Goal: Information Seeking & Learning: Learn about a topic

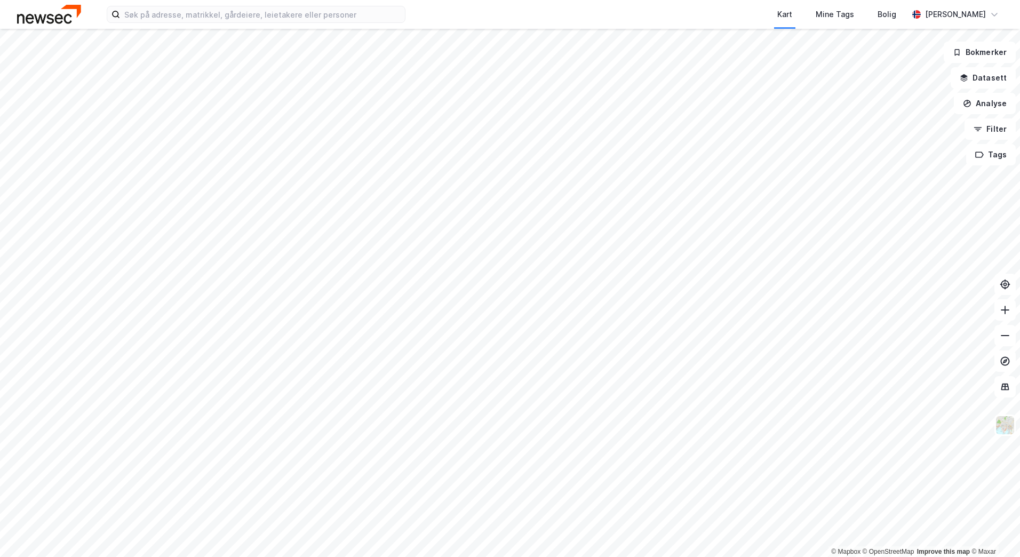
click at [300, 26] on div "Kart Mine Tags Bolig Camilla Hengebøl" at bounding box center [510, 14] width 1020 height 29
click at [308, 10] on input at bounding box center [262, 14] width 285 height 16
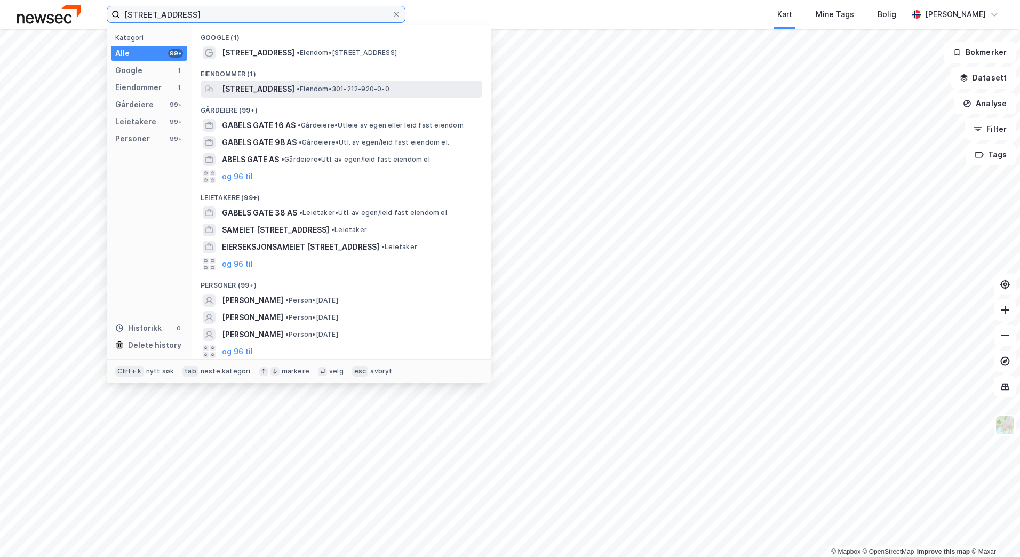
type input "gabels gate 38"
click at [294, 87] on span "Gabels gate 38, 0272, OSLO, OSLO" at bounding box center [258, 89] width 73 height 13
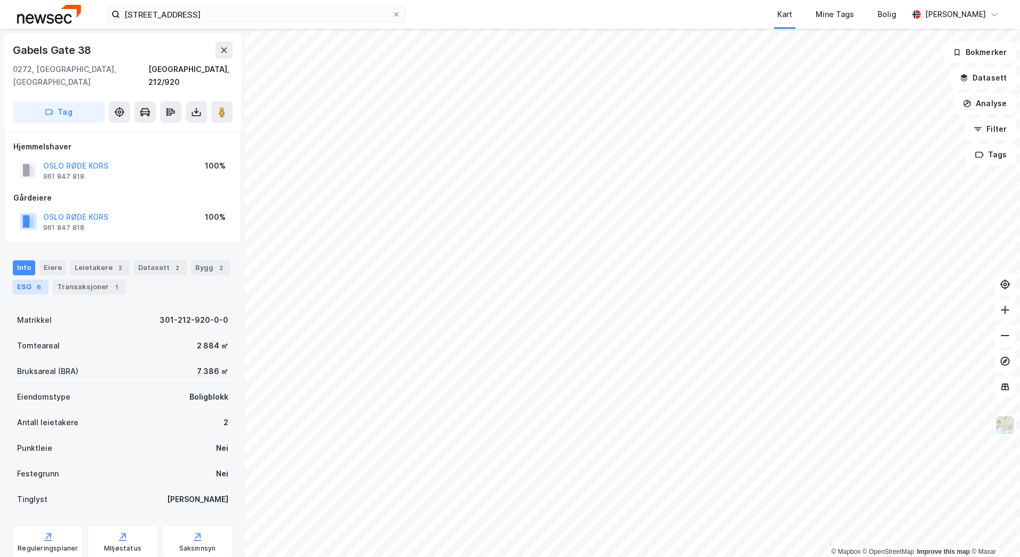
click at [33, 279] on div "ESG 6" at bounding box center [31, 286] width 36 height 15
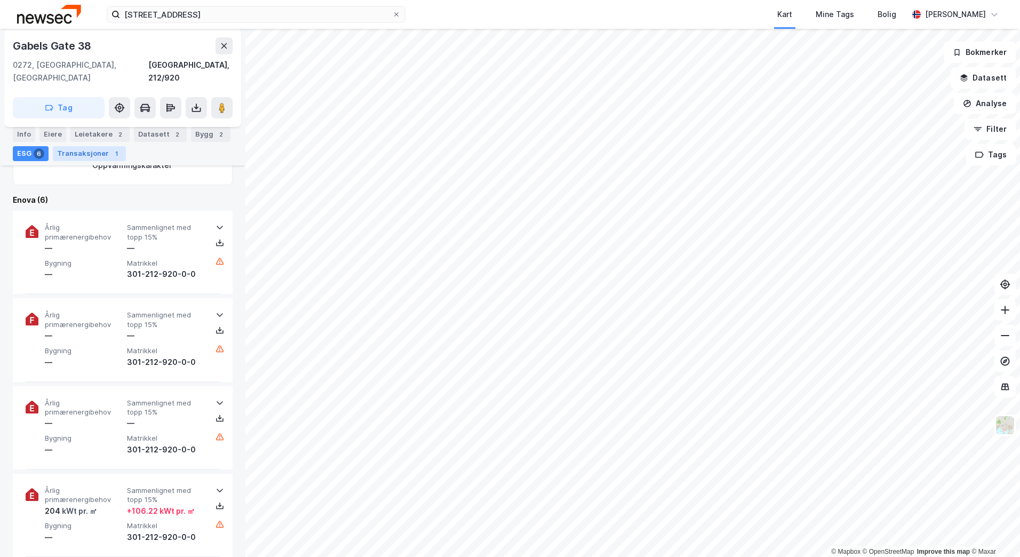
scroll to position [373, 0]
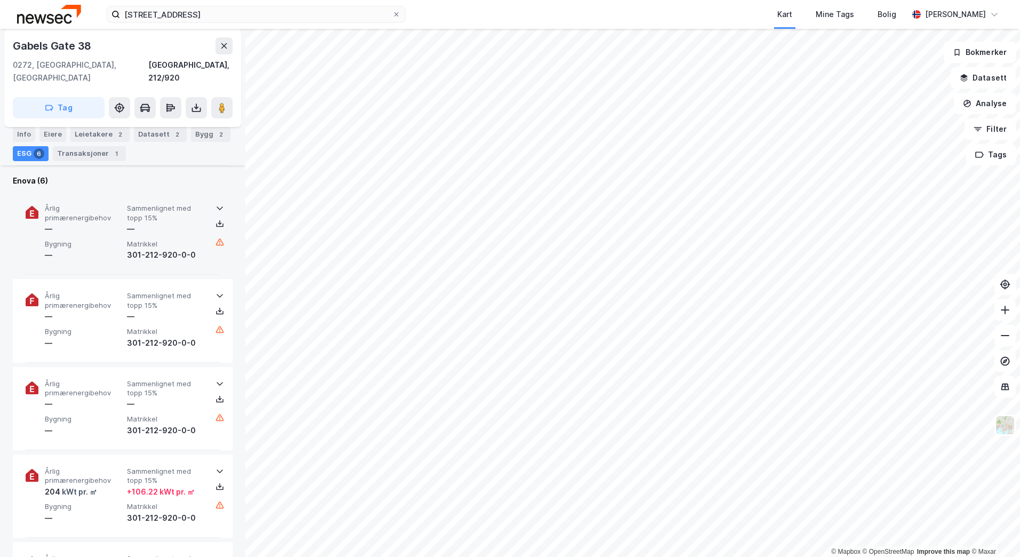
click at [215, 204] on icon at bounding box center [219, 208] width 9 height 9
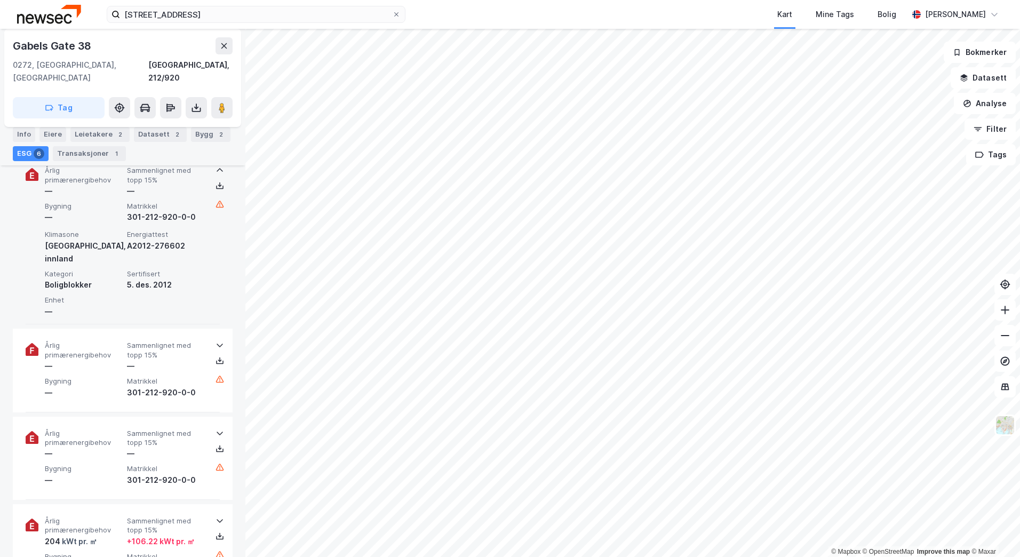
scroll to position [480, 0]
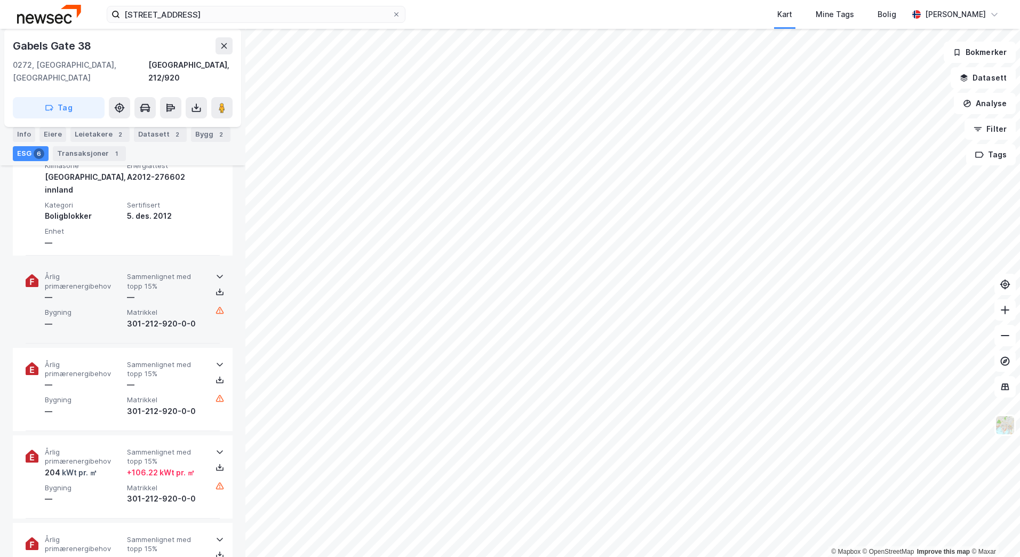
click at [218, 272] on icon at bounding box center [219, 276] width 9 height 9
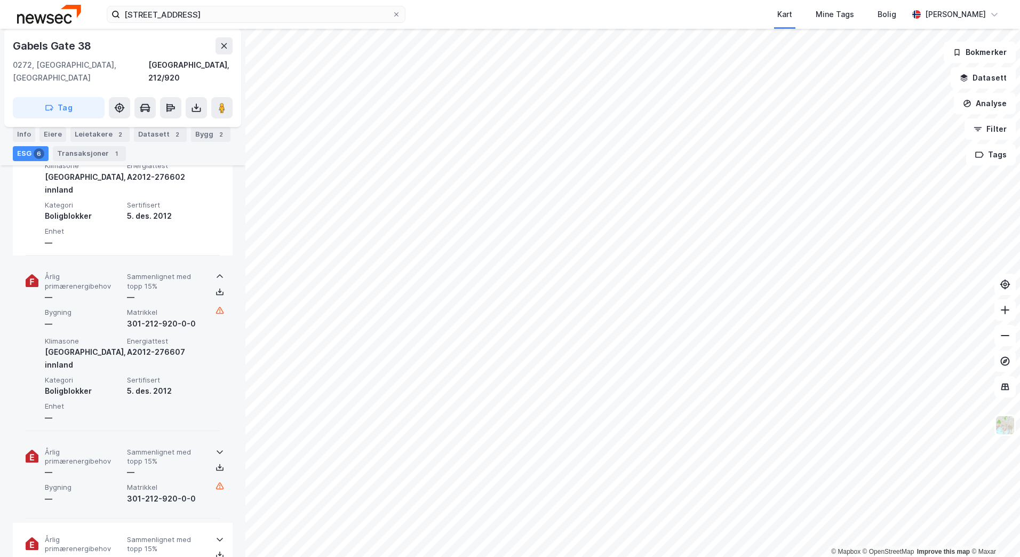
click at [217, 447] on icon at bounding box center [219, 451] width 9 height 9
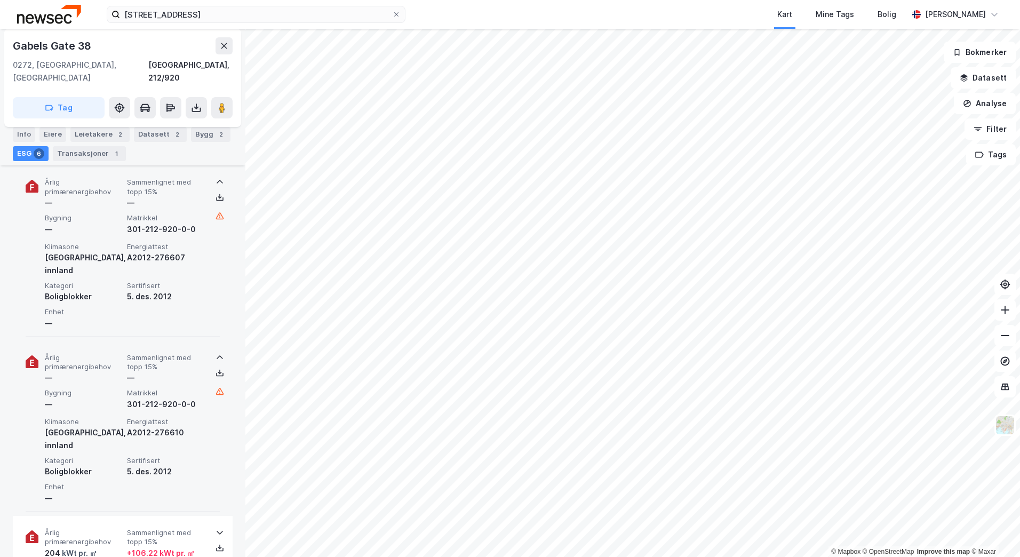
scroll to position [693, 0]
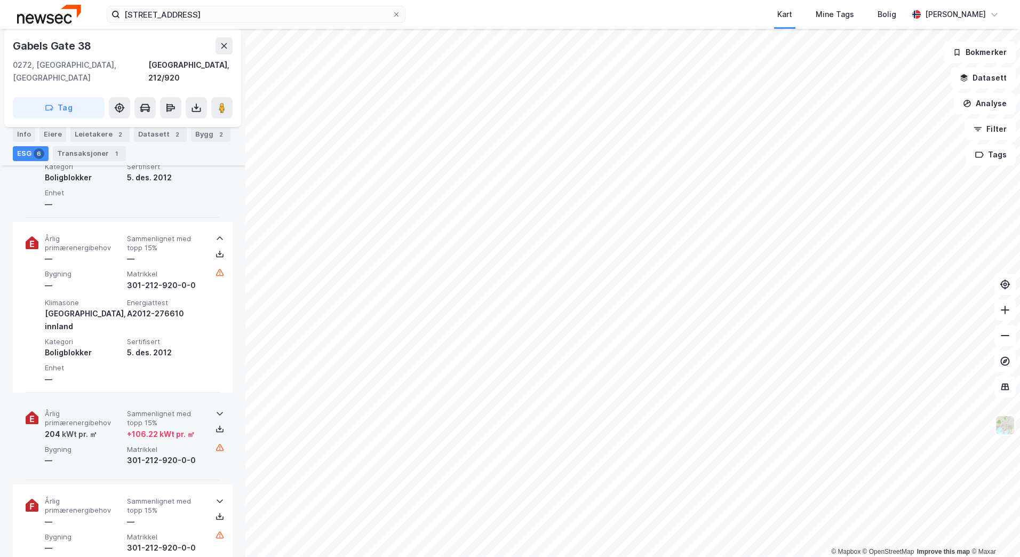
click at [217, 412] on icon at bounding box center [220, 414] width 6 height 4
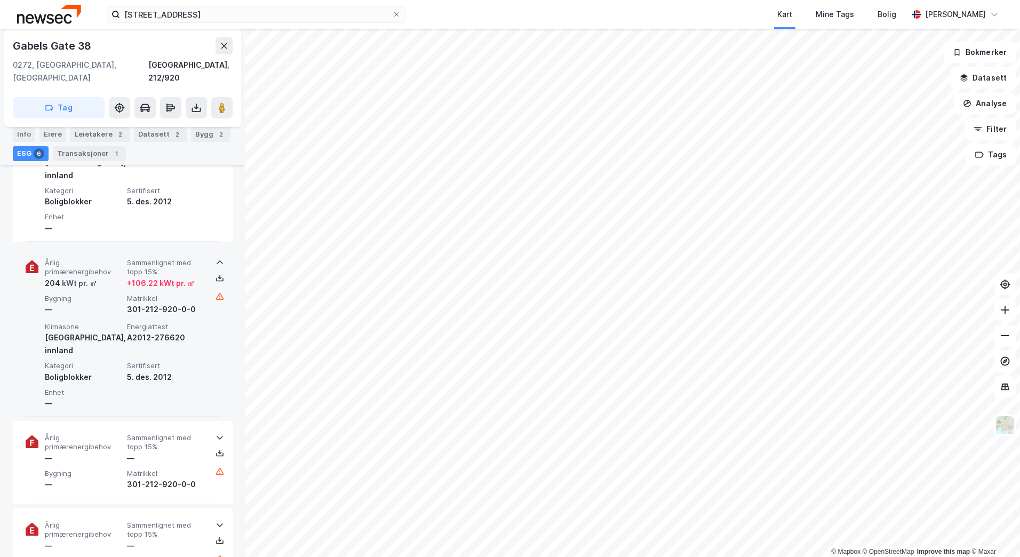
scroll to position [853, 0]
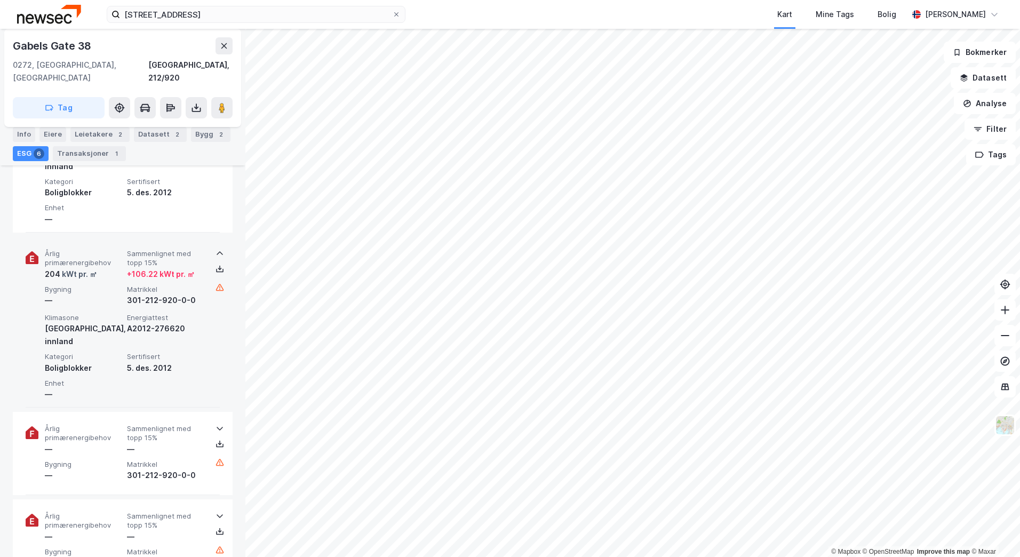
click at [215, 424] on icon at bounding box center [219, 428] width 9 height 9
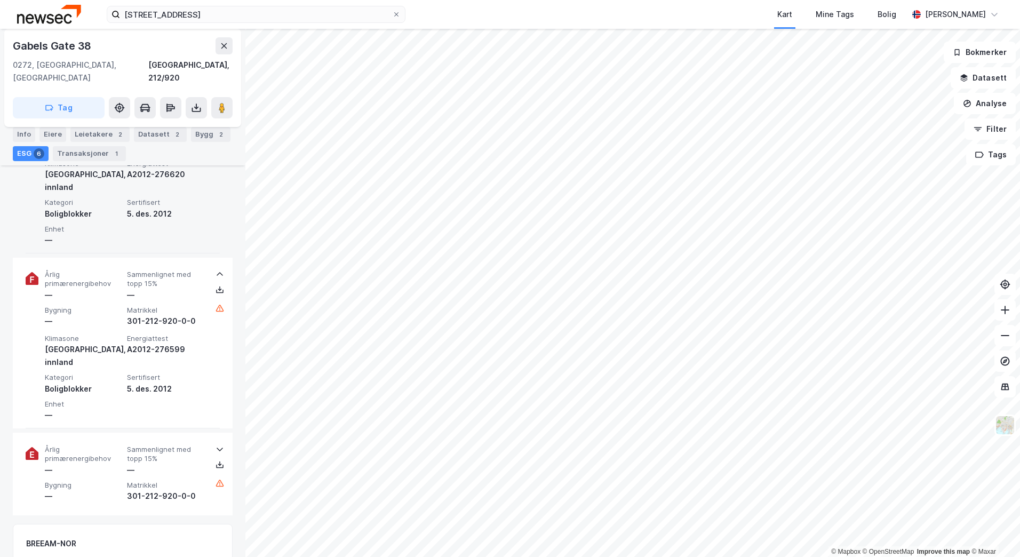
scroll to position [1013, 0]
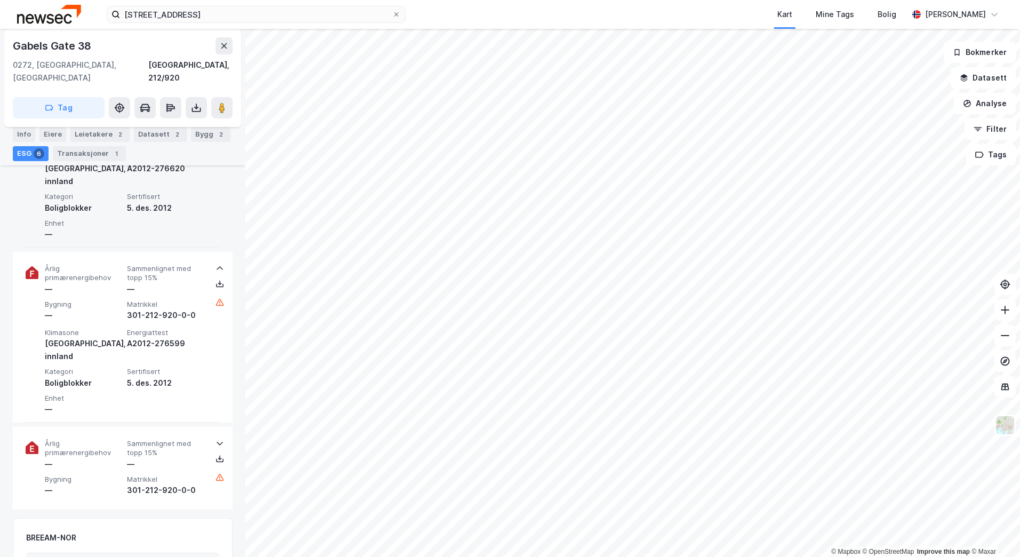
click at [214, 437] on div at bounding box center [215, 458] width 9 height 43
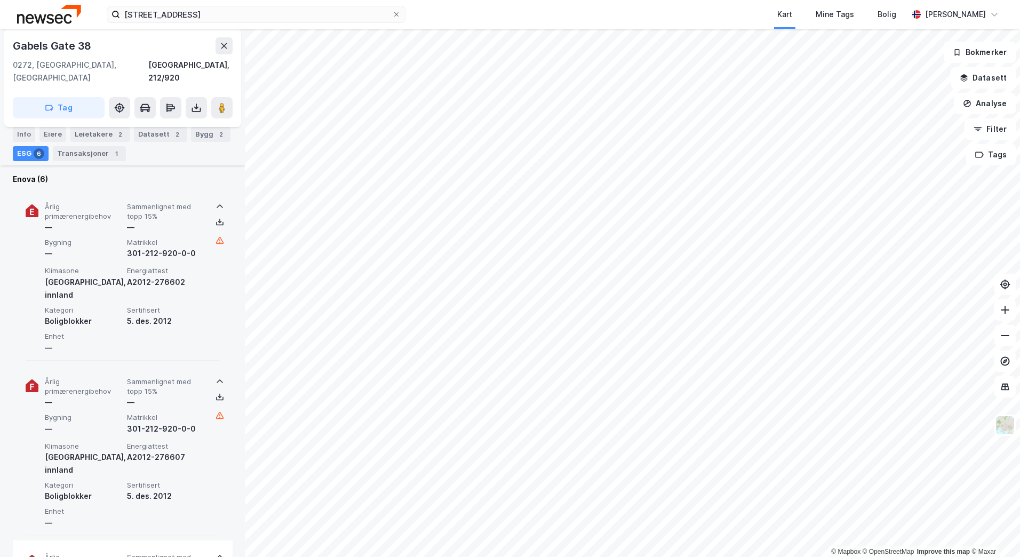
scroll to position [373, 0]
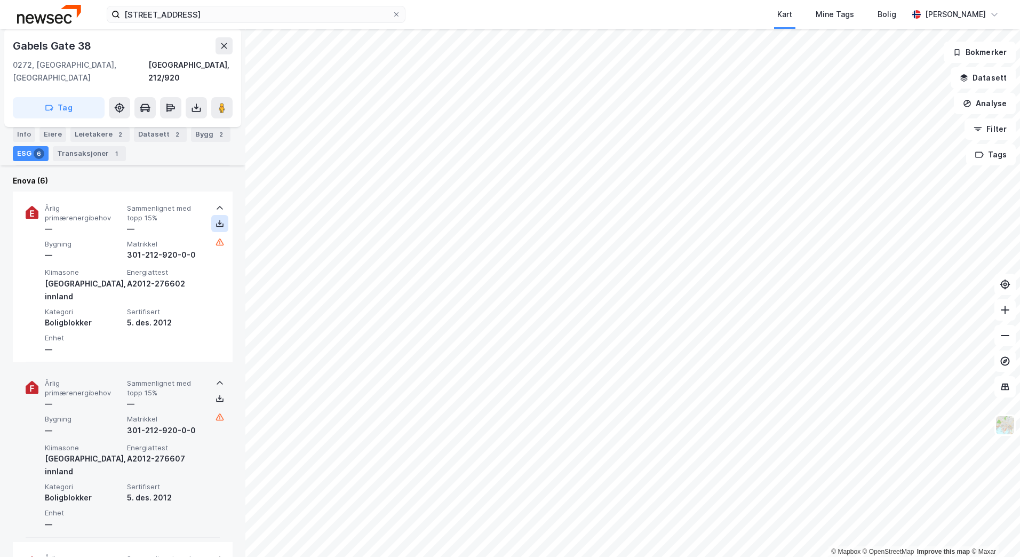
click at [214, 215] on button at bounding box center [219, 223] width 17 height 17
click at [86, 131] on div "Leietakere 2" at bounding box center [99, 134] width 59 height 15
